Goal: Complete application form

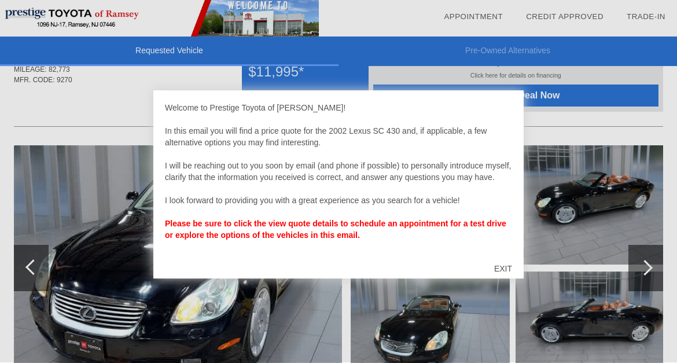
scroll to position [77, 0]
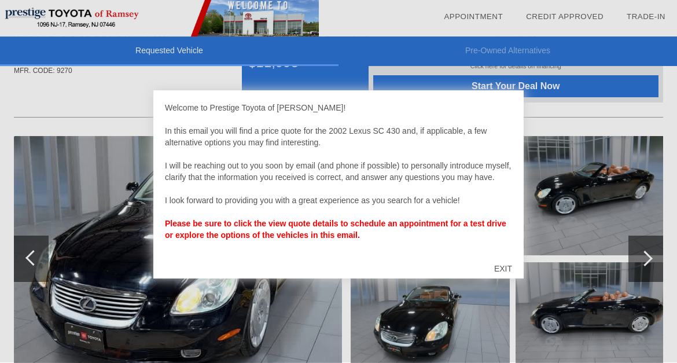
click at [501, 267] on div "EXIT" at bounding box center [503, 269] width 41 height 35
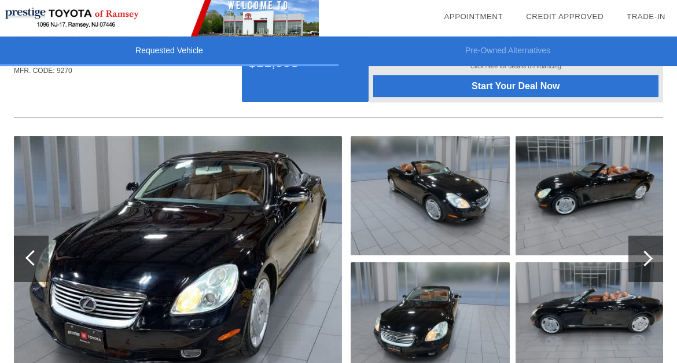
scroll to position [137, 0]
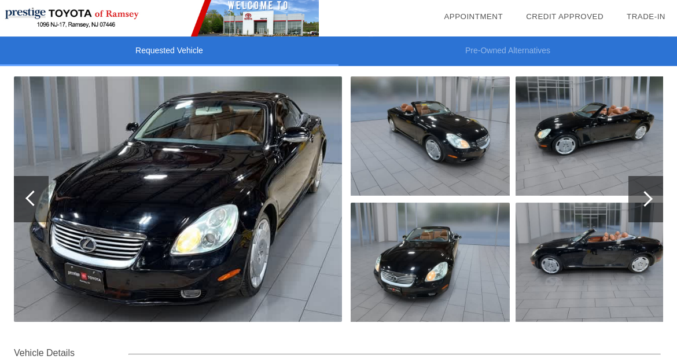
click at [646, 199] on div at bounding box center [645, 200] width 16 height 16
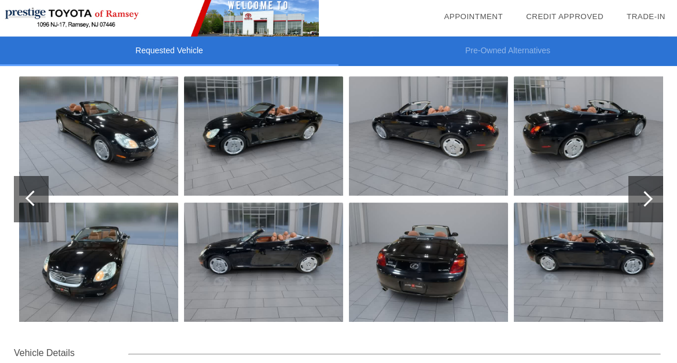
click at [646, 199] on div at bounding box center [645, 200] width 16 height 16
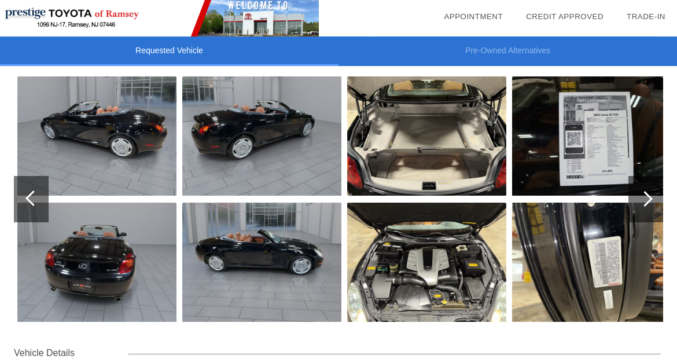
click at [646, 199] on div at bounding box center [645, 200] width 16 height 16
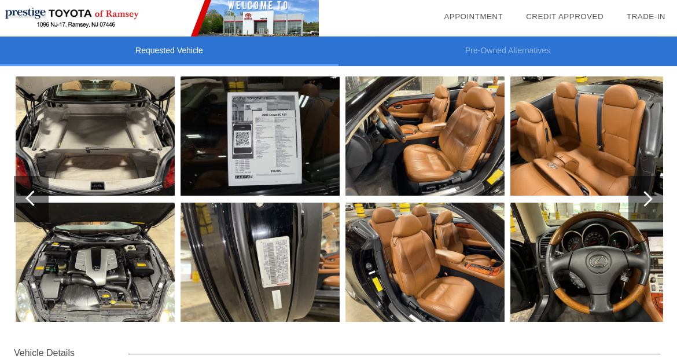
click at [646, 199] on div at bounding box center [645, 200] width 16 height 16
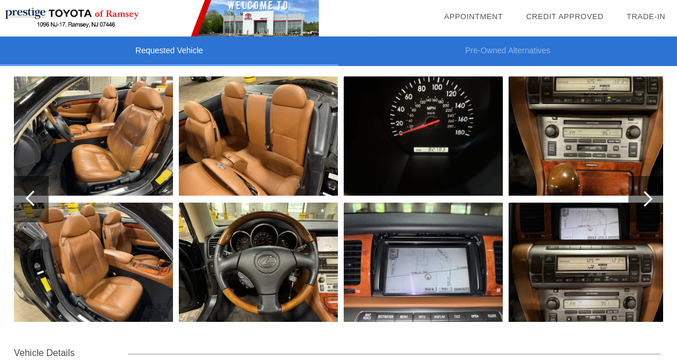
click at [646, 199] on div at bounding box center [645, 200] width 16 height 16
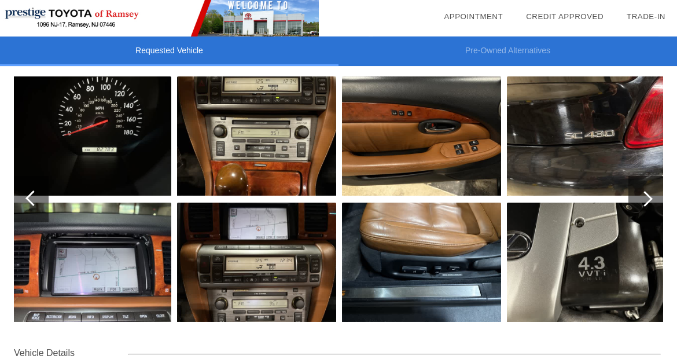
click at [27, 199] on div at bounding box center [33, 199] width 16 height 16
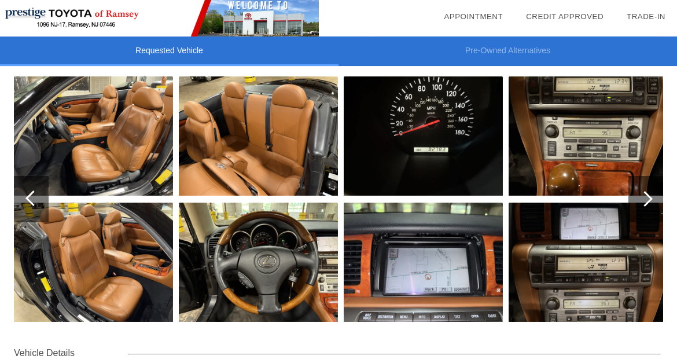
click at [105, 160] on img at bounding box center [93, 136] width 159 height 119
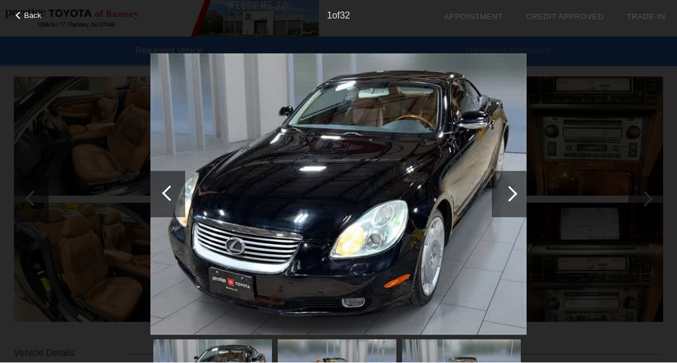
click at [499, 195] on div at bounding box center [509, 194] width 35 height 46
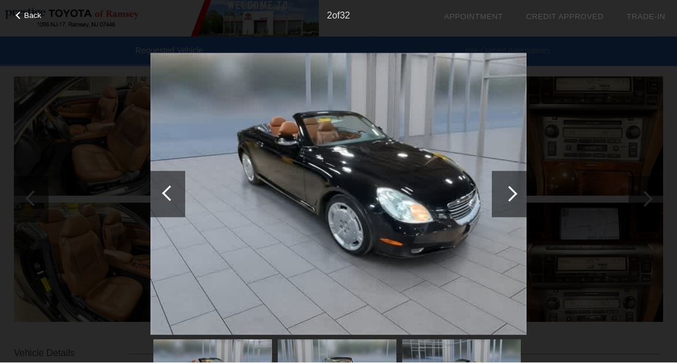
click at [499, 192] on div at bounding box center [509, 194] width 35 height 46
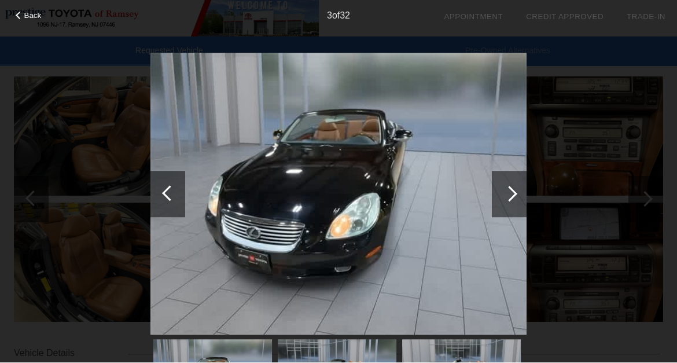
click at [499, 192] on div at bounding box center [509, 194] width 35 height 46
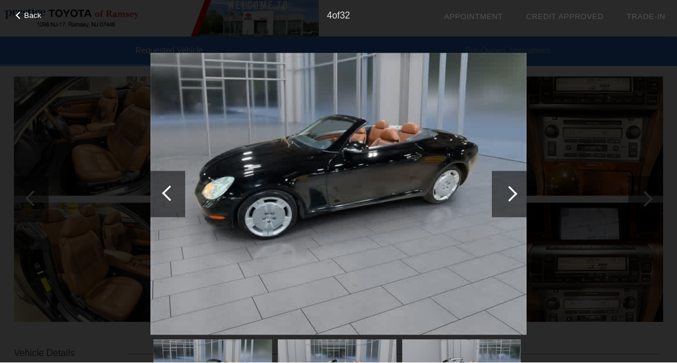
click at [499, 193] on div at bounding box center [509, 194] width 35 height 46
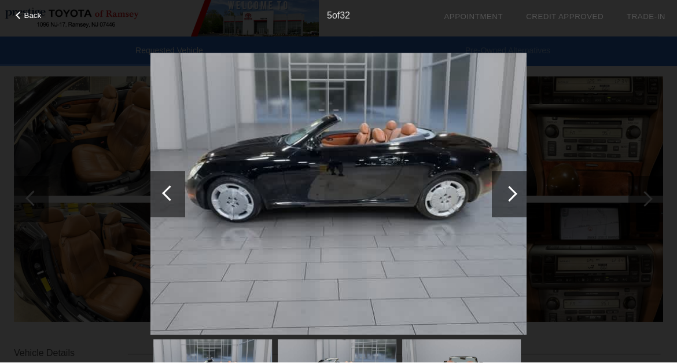
click at [499, 193] on div at bounding box center [509, 194] width 35 height 46
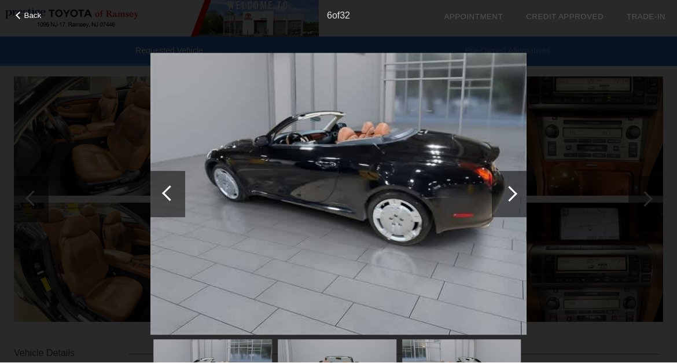
click at [499, 193] on div at bounding box center [509, 194] width 35 height 46
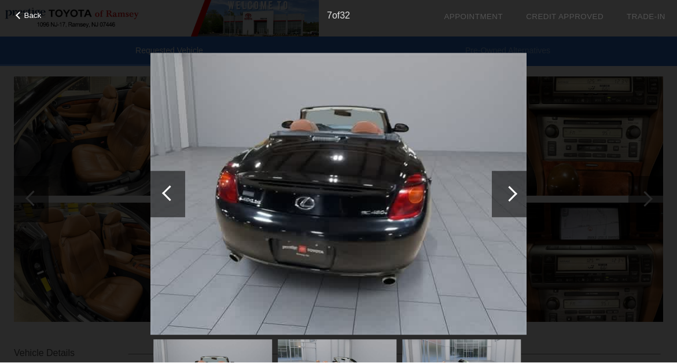
click at [499, 193] on div at bounding box center [509, 194] width 35 height 46
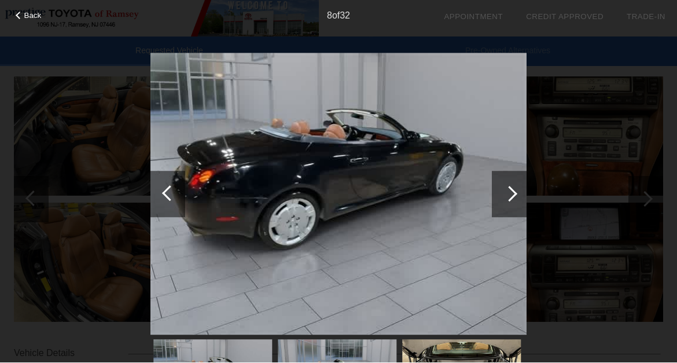
click at [499, 193] on div at bounding box center [509, 194] width 35 height 46
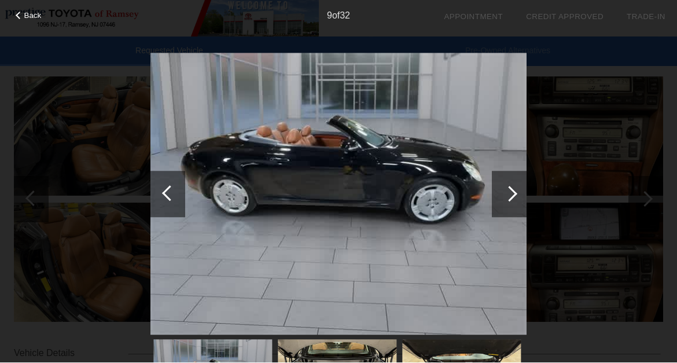
click at [499, 193] on div at bounding box center [509, 194] width 35 height 46
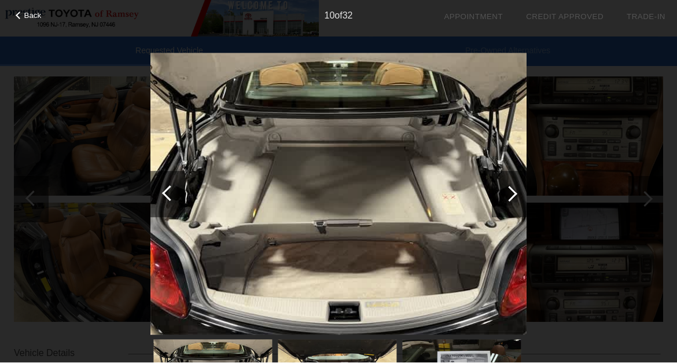
click at [499, 193] on div at bounding box center [509, 194] width 35 height 46
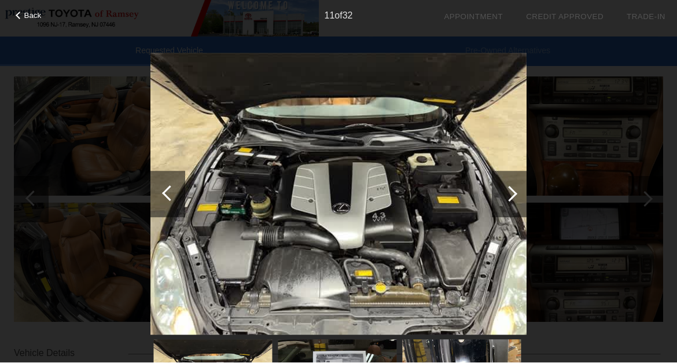
click at [499, 193] on div at bounding box center [509, 194] width 35 height 46
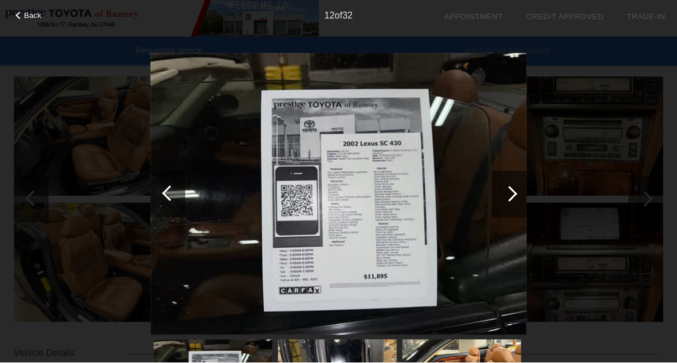
click at [499, 193] on div at bounding box center [509, 194] width 35 height 46
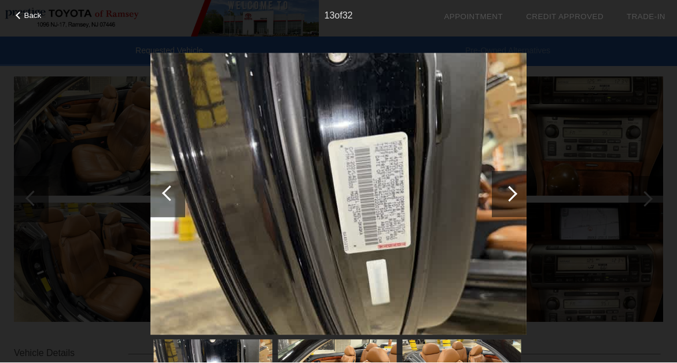
click at [505, 195] on div at bounding box center [510, 194] width 16 height 16
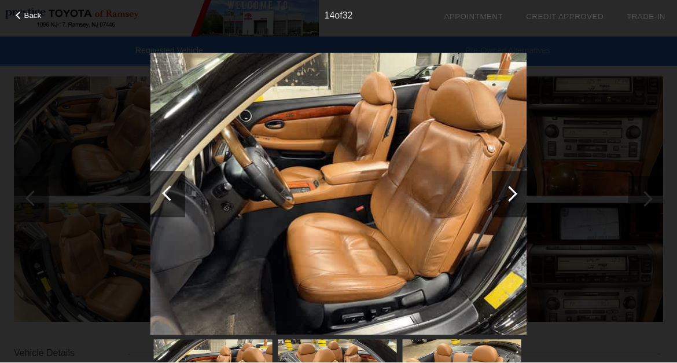
click at [505, 195] on div at bounding box center [510, 194] width 16 height 16
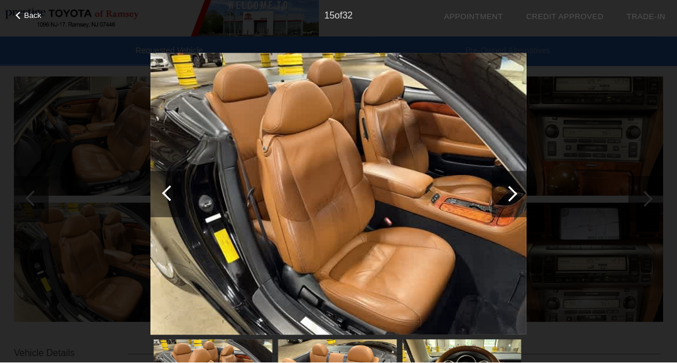
click at [505, 195] on div at bounding box center [510, 194] width 16 height 16
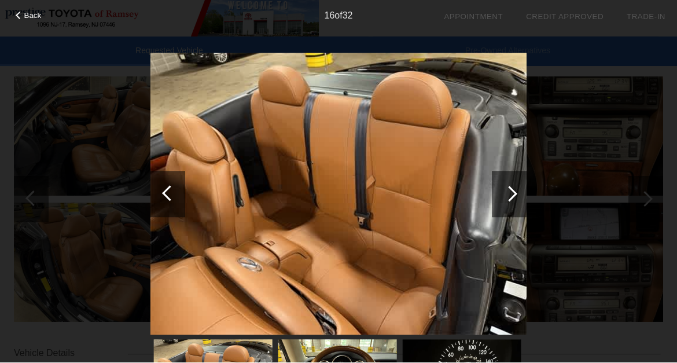
click at [505, 195] on div at bounding box center [510, 194] width 16 height 16
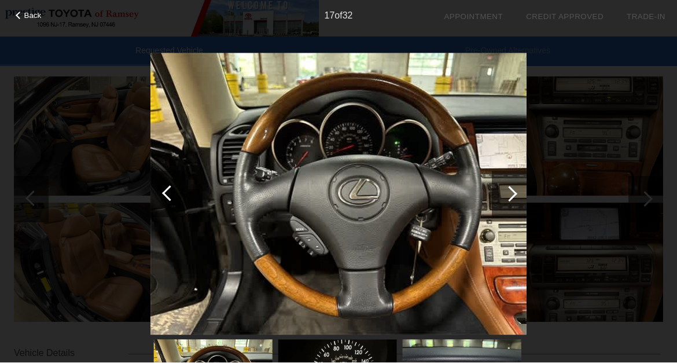
click at [505, 195] on div at bounding box center [510, 194] width 16 height 16
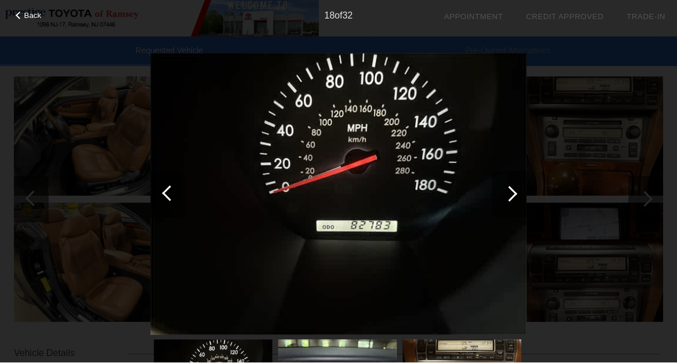
click at [505, 195] on div at bounding box center [510, 194] width 16 height 16
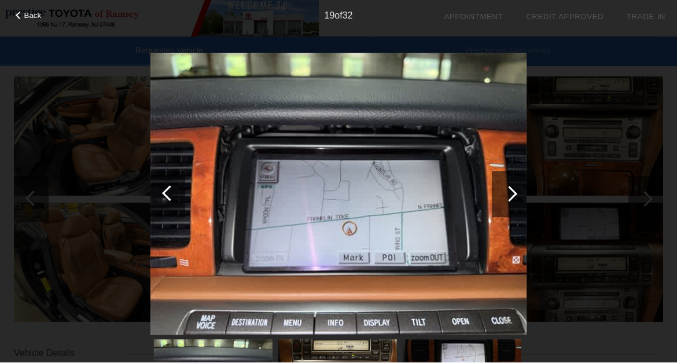
click at [505, 195] on div at bounding box center [510, 194] width 16 height 16
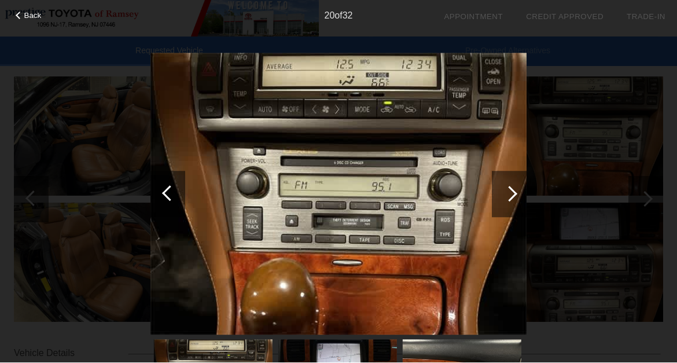
click at [505, 195] on div at bounding box center [510, 194] width 16 height 16
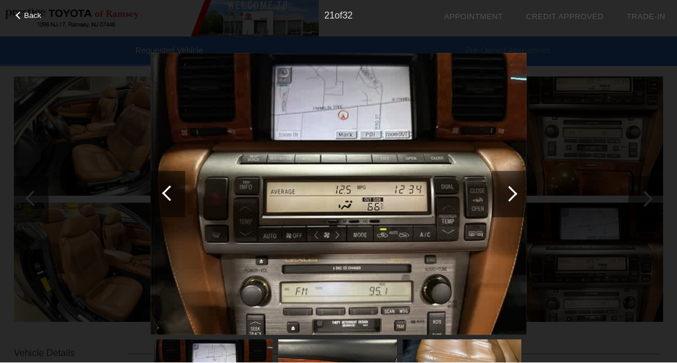
click at [505, 195] on div at bounding box center [510, 194] width 16 height 16
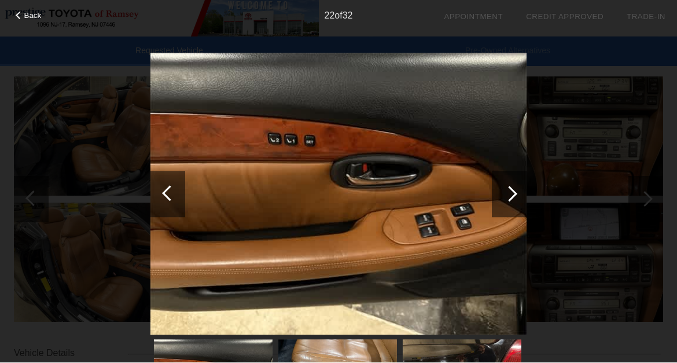
click at [505, 195] on div at bounding box center [510, 194] width 16 height 16
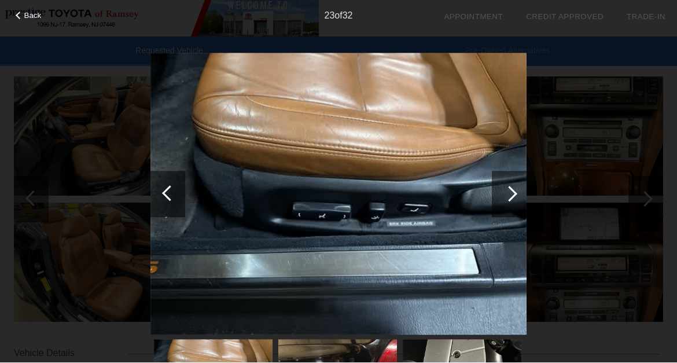
click at [505, 195] on div at bounding box center [510, 194] width 16 height 16
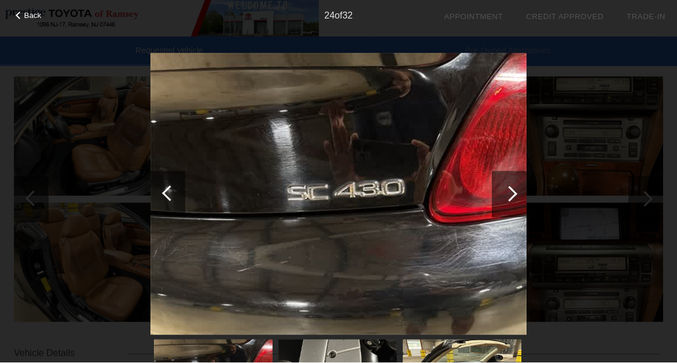
click at [505, 195] on div at bounding box center [510, 194] width 16 height 16
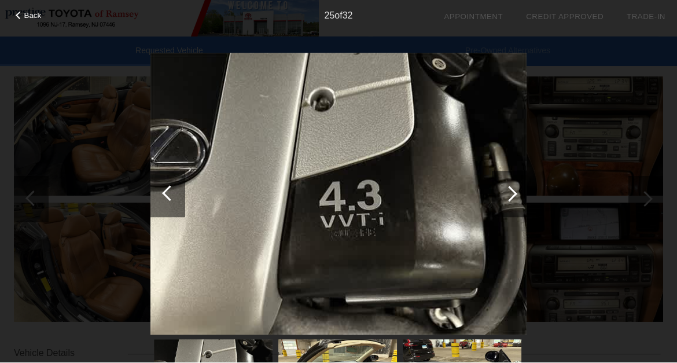
click at [505, 195] on div at bounding box center [510, 194] width 16 height 16
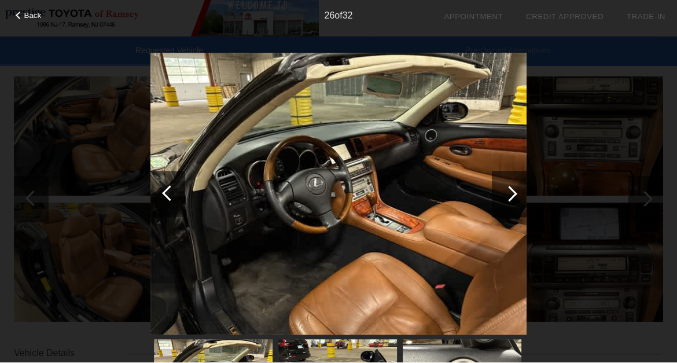
click at [505, 195] on div at bounding box center [510, 194] width 16 height 16
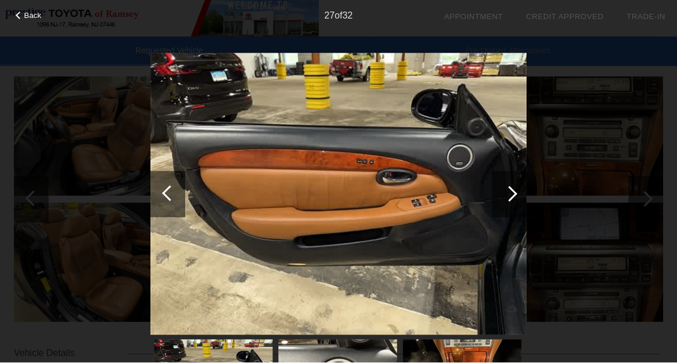
click at [505, 195] on div at bounding box center [510, 194] width 16 height 16
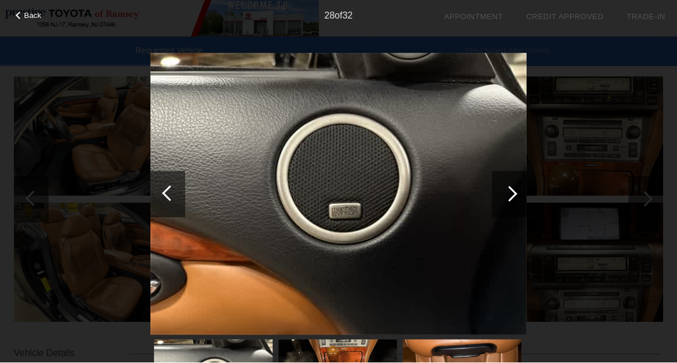
click at [505, 195] on div at bounding box center [510, 194] width 16 height 16
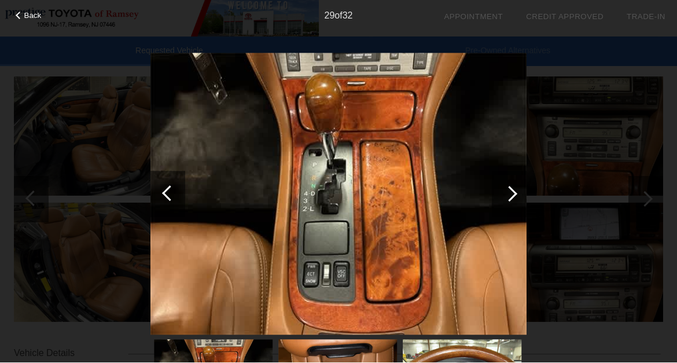
click at [505, 195] on div at bounding box center [510, 194] width 16 height 16
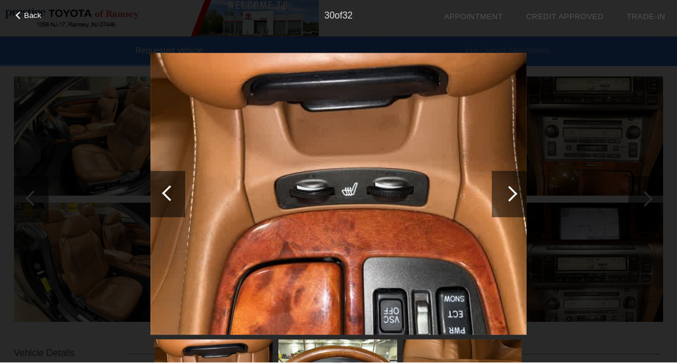
click at [505, 195] on div at bounding box center [510, 194] width 16 height 16
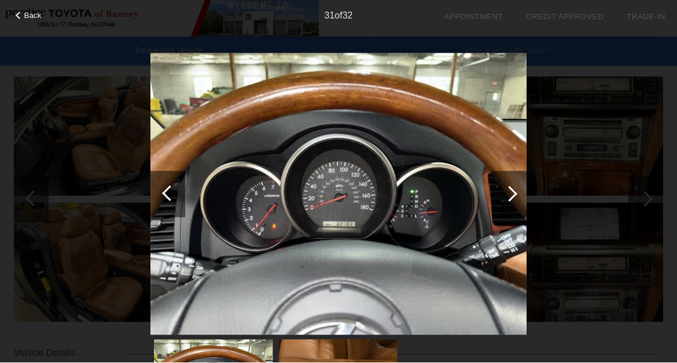
click at [505, 195] on div at bounding box center [510, 194] width 16 height 16
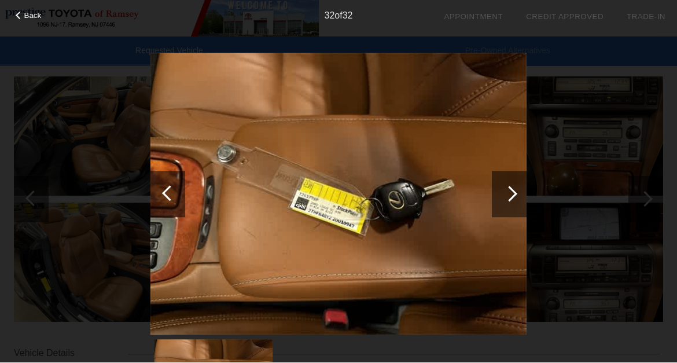
click at [505, 195] on div at bounding box center [510, 194] width 16 height 16
click at [510, 197] on div at bounding box center [510, 194] width 16 height 16
click at [507, 197] on div at bounding box center [510, 194] width 16 height 16
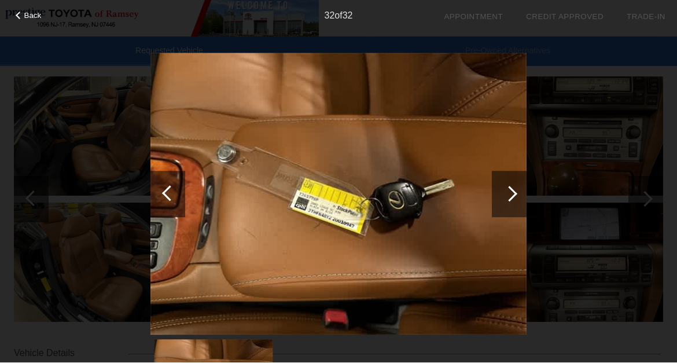
click at [105, 178] on div "Back 32 of 32" at bounding box center [338, 181] width 677 height 363
click at [504, 193] on div at bounding box center [510, 194] width 16 height 16
click at [593, 236] on div "Back 32 of 32" at bounding box center [338, 181] width 677 height 363
click at [21, 14] on div at bounding box center [20, 16] width 8 height 8
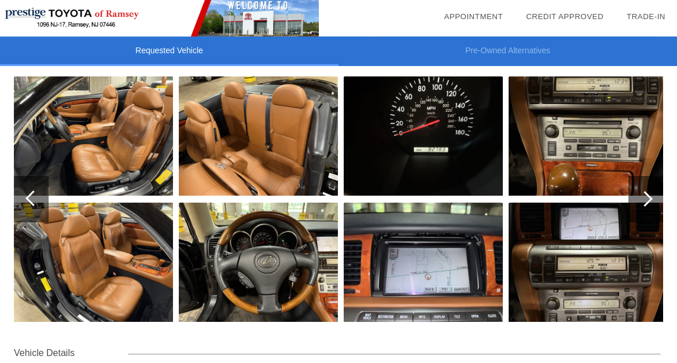
click at [21, 14] on img at bounding box center [159, 18] width 319 height 37
